Goal: Task Accomplishment & Management: Manage account settings

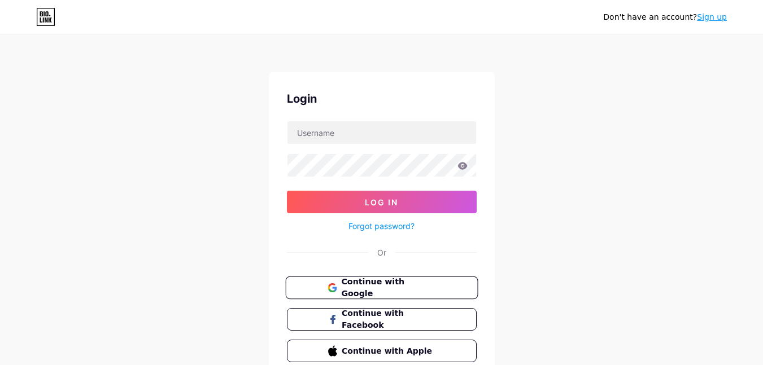
click at [354, 285] on span "Continue with Google" at bounding box center [388, 288] width 94 height 24
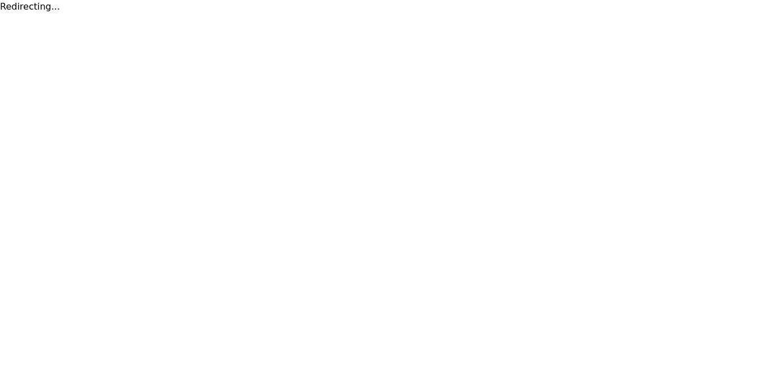
click at [306, 14] on html "Redirecting..." at bounding box center [386, 7] width 772 height 14
